Goal: Information Seeking & Learning: Learn about a topic

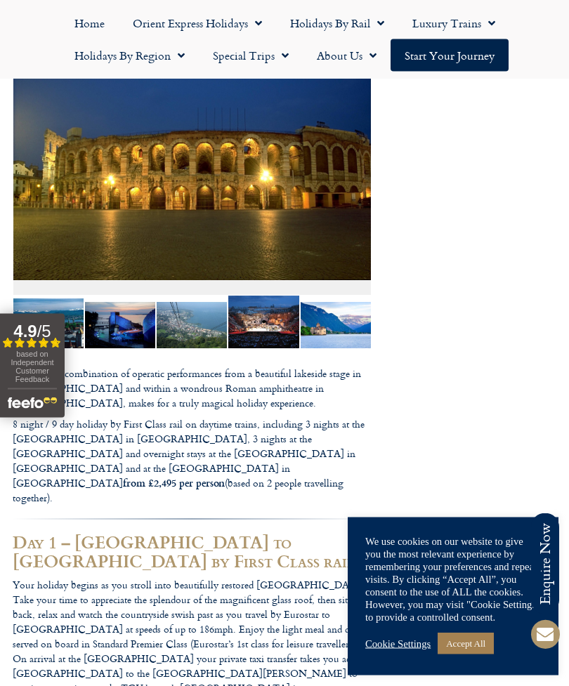
scroll to position [431, 0]
click at [474, 655] on link "Accept All" at bounding box center [466, 644] width 56 height 22
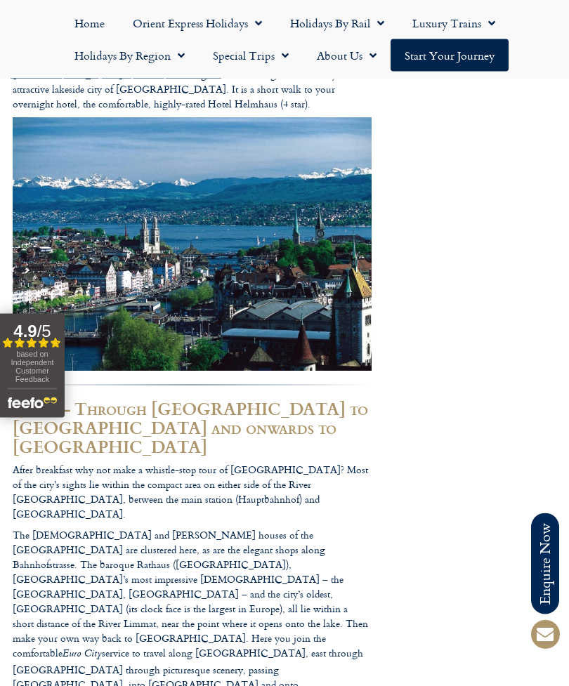
scroll to position [1061, 0]
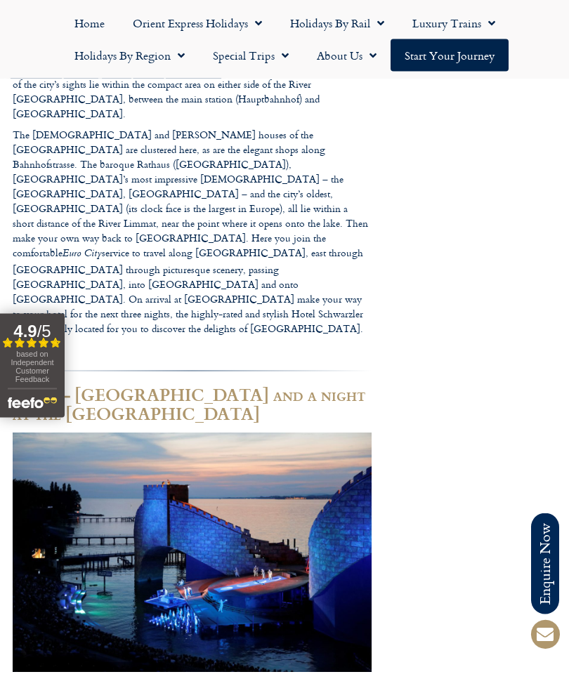
scroll to position [1462, 0]
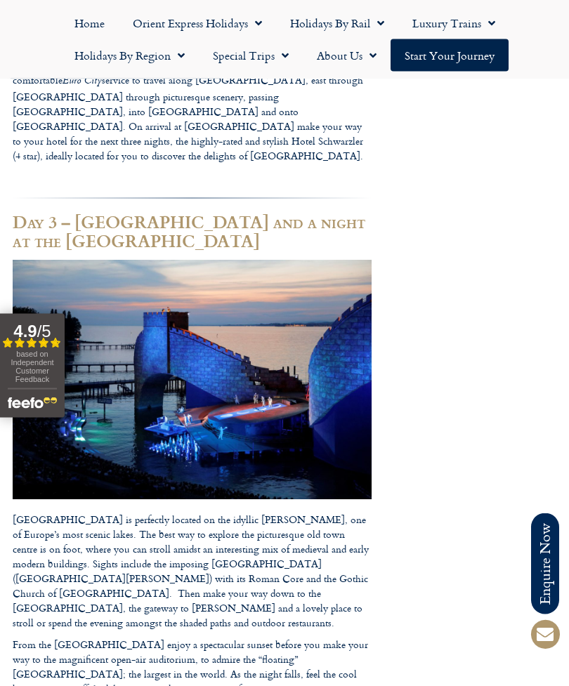
scroll to position [1634, 0]
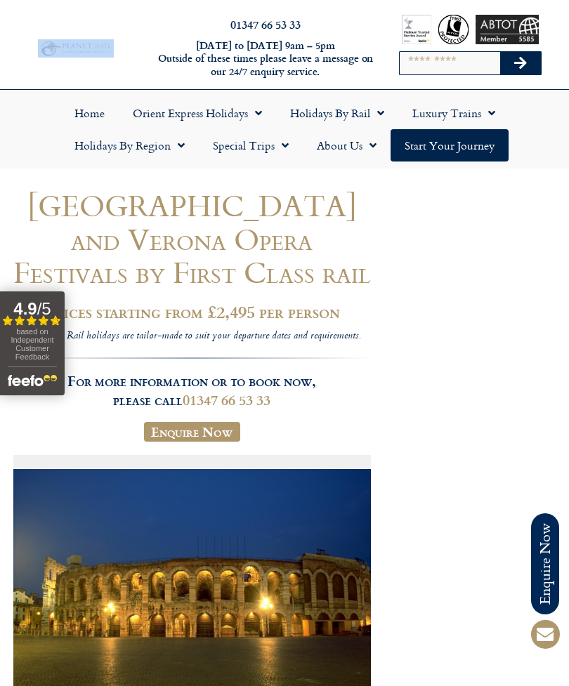
scroll to position [0, 0]
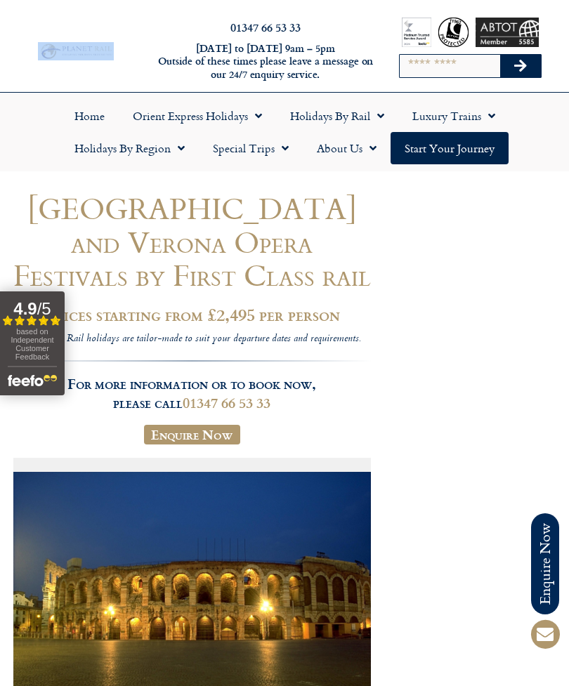
click at [356, 117] on link "Holidays by Rail" at bounding box center [337, 116] width 122 height 32
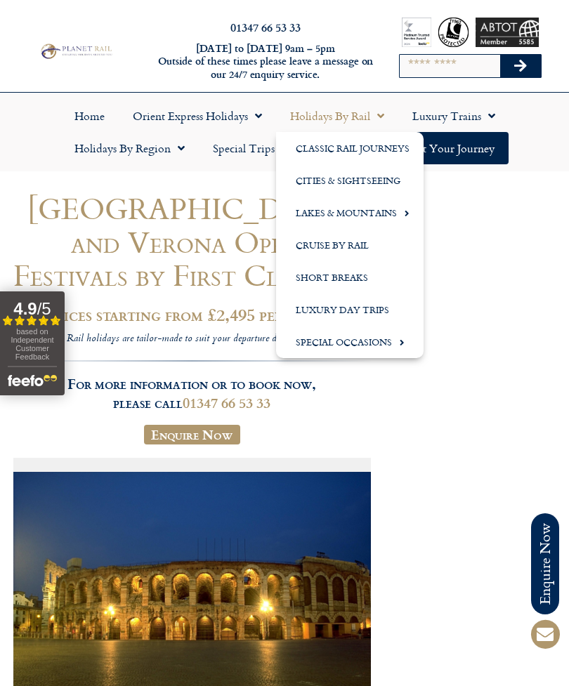
click at [388, 346] on link "Special Occasions" at bounding box center [349, 342] width 147 height 32
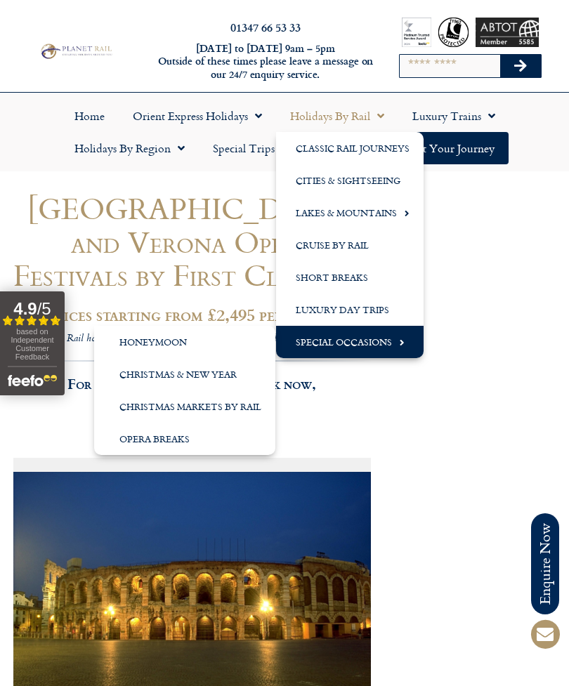
click at [371, 347] on link "Special Occasions" at bounding box center [349, 342] width 147 height 32
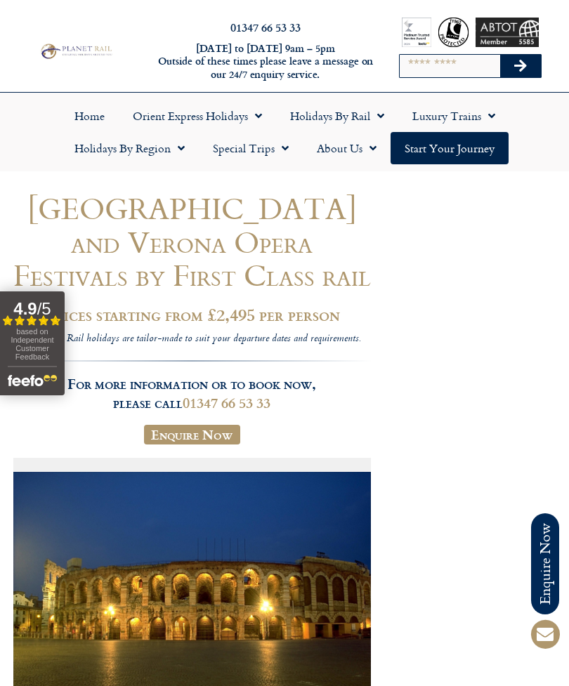
click at [461, 119] on link "Luxury Trains" at bounding box center [453, 116] width 111 height 32
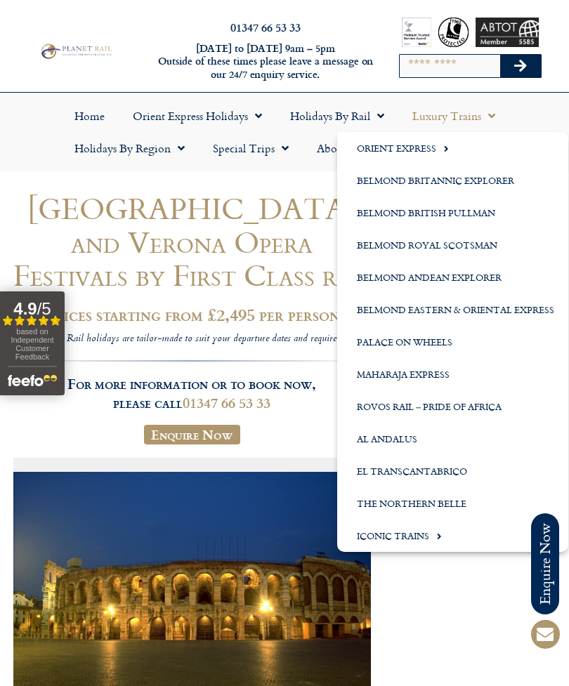
click at [408, 442] on link "Al Andalus" at bounding box center [452, 439] width 231 height 32
